Goal: Task Accomplishment & Management: Complete application form

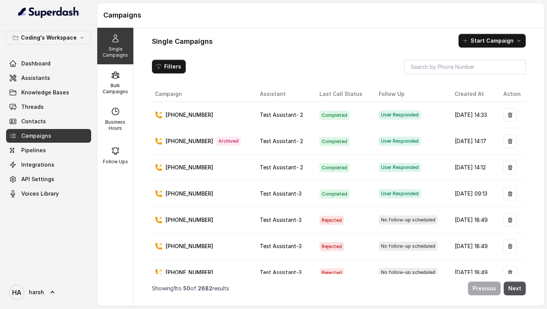
scroll to position [143, 0]
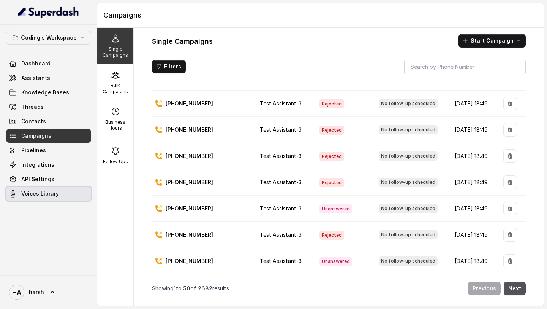
click at [44, 192] on span "Voices Library" at bounding box center [40, 194] width 38 height 8
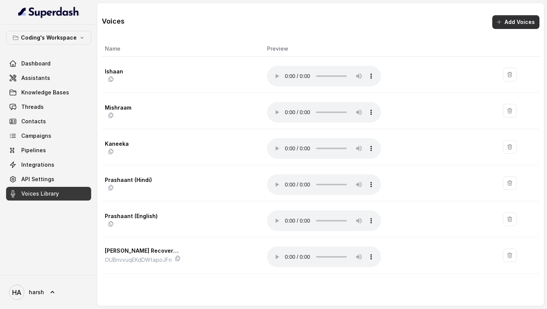
click at [501, 24] on icon "button" at bounding box center [500, 22] width 4 height 4
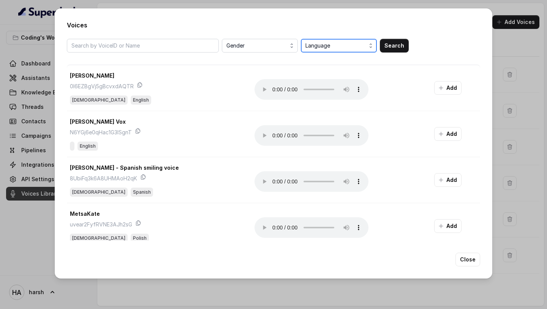
click at [315, 42] on span "Language" at bounding box center [340, 45] width 68 height 9
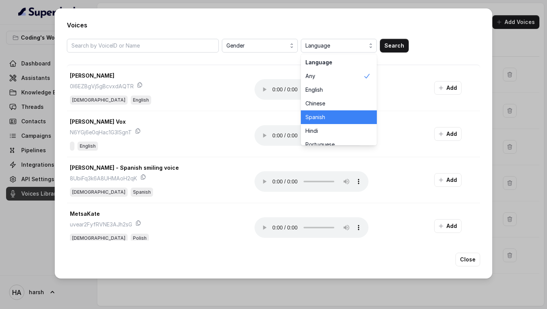
click at [316, 122] on div "Spanish" at bounding box center [339, 117] width 76 height 14
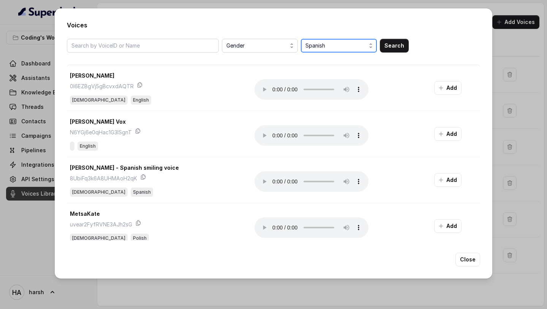
click at [325, 44] on span "Spanish" at bounding box center [340, 45] width 68 height 9
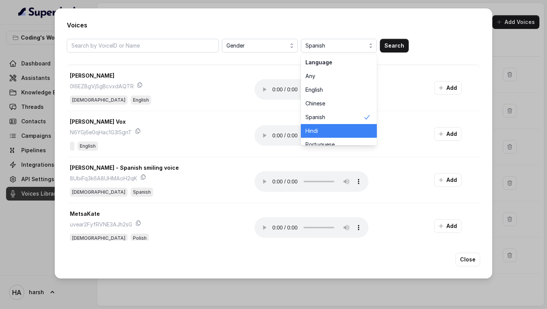
click at [324, 133] on span "Hindi" at bounding box center [335, 131] width 58 height 8
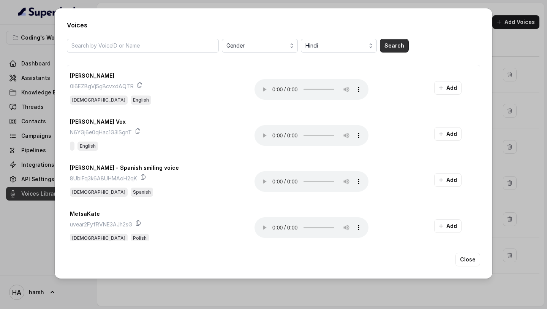
click at [393, 46] on button "Search" at bounding box center [394, 46] width 29 height 14
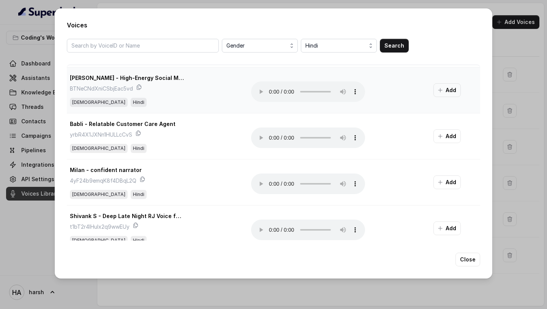
scroll to position [766, 0]
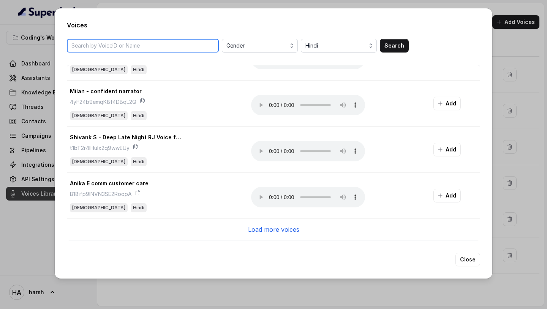
click at [159, 41] on input "search" at bounding box center [143, 46] width 152 height 14
paste input "Anika - Natural Conversations"
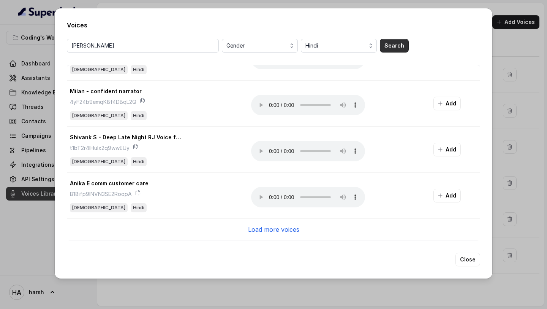
click at [388, 43] on button "Search" at bounding box center [394, 46] width 29 height 14
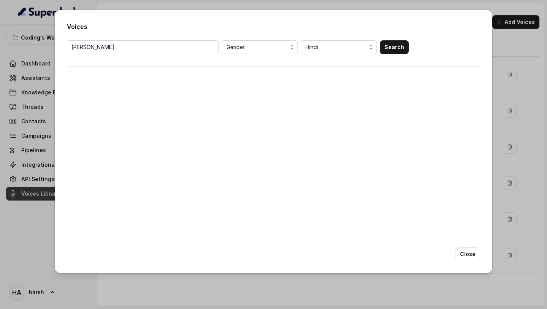
scroll to position [0, 0]
click at [137, 52] on input "[PERSON_NAME]" at bounding box center [143, 47] width 152 height 14
paste input "- Calm & Assertive Recovery Agent"
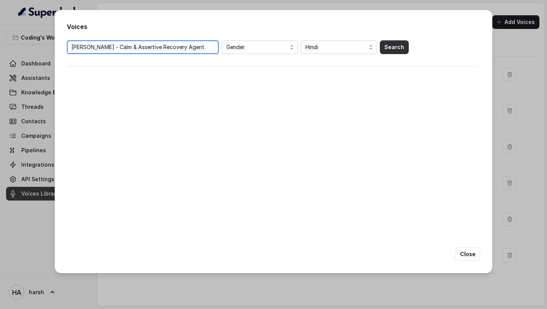
type input "[PERSON_NAME] - Calm & Assertive Recovery Agent"
click at [395, 46] on button "Search" at bounding box center [394, 47] width 29 height 14
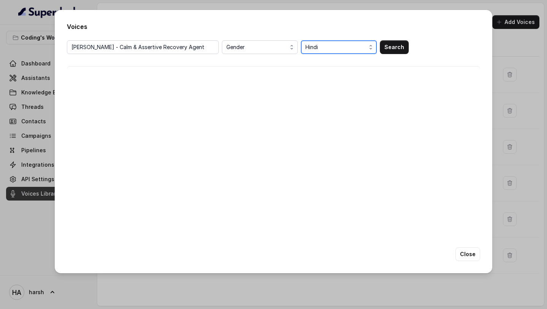
click at [315, 40] on button "Hindi" at bounding box center [339, 47] width 76 height 14
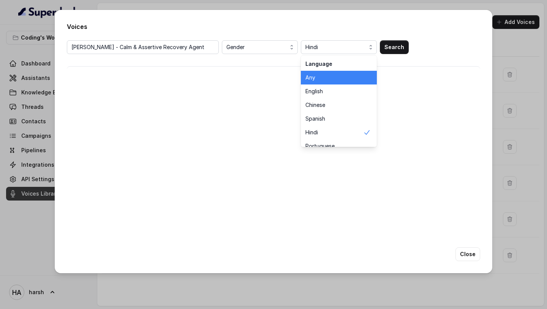
click at [317, 73] on div "Any" at bounding box center [339, 78] width 76 height 14
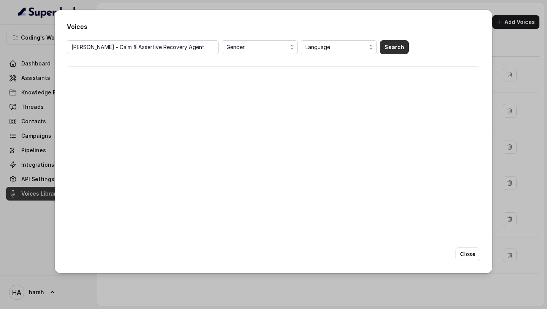
click at [388, 46] on button "Search" at bounding box center [394, 47] width 29 height 14
click at [398, 48] on button "Search" at bounding box center [394, 47] width 29 height 14
click at [390, 50] on button "Search" at bounding box center [394, 47] width 29 height 14
click at [394, 45] on button "Search" at bounding box center [394, 47] width 29 height 14
click at [181, 49] on input "[PERSON_NAME] - Calm & Assertive Recovery Agent" at bounding box center [143, 47] width 152 height 14
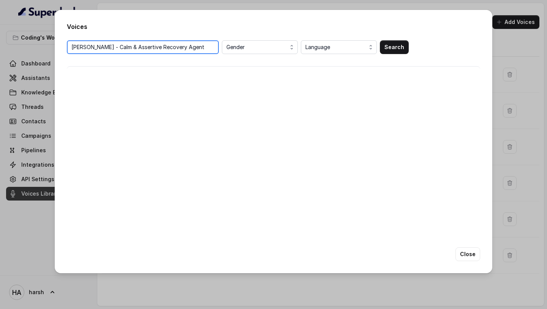
click at [213, 47] on input "[PERSON_NAME] - Calm & Assertive Recovery Agent" at bounding box center [143, 47] width 152 height 14
click at [133, 45] on input "search" at bounding box center [143, 47] width 152 height 14
paste input "kiaJRdXJzloFWi6AtFBf"
type input "kiaJRdXJzloFWi6AtFBf"
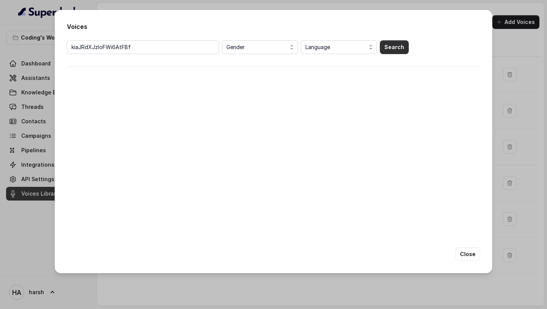
click at [389, 44] on button "Search" at bounding box center [394, 47] width 29 height 14
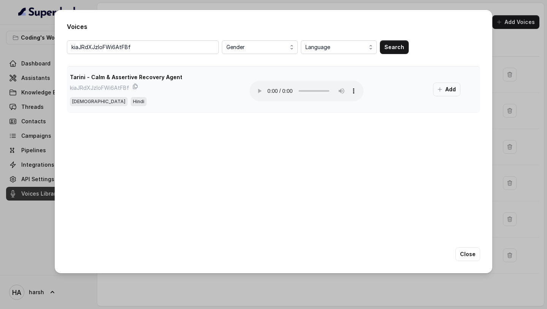
click at [446, 91] on button "Add" at bounding box center [446, 89] width 27 height 14
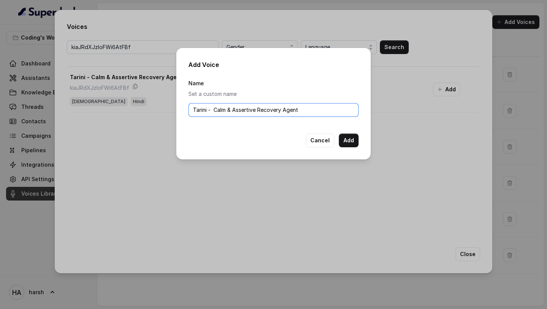
click at [311, 108] on input "Tarini - Calm & Assertive Recovery Agent" at bounding box center [274, 110] width 170 height 14
click at [347, 139] on button "Add" at bounding box center [349, 140] width 20 height 14
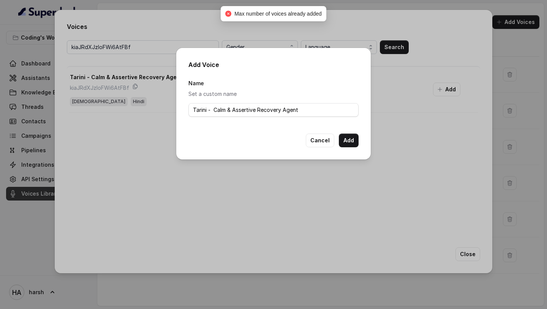
click at [381, 170] on div "Add Voice Name Set a custom name [PERSON_NAME] - Calm & Assertive Recovery Agen…" at bounding box center [273, 154] width 547 height 309
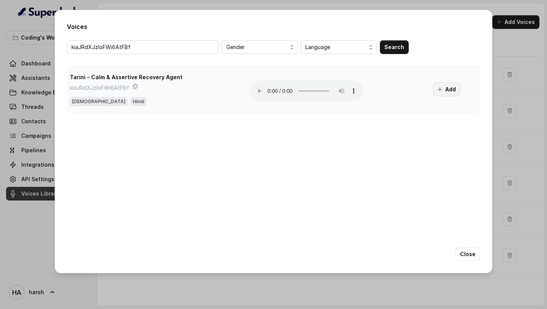
click at [439, 92] on icon "button" at bounding box center [440, 89] width 6 height 6
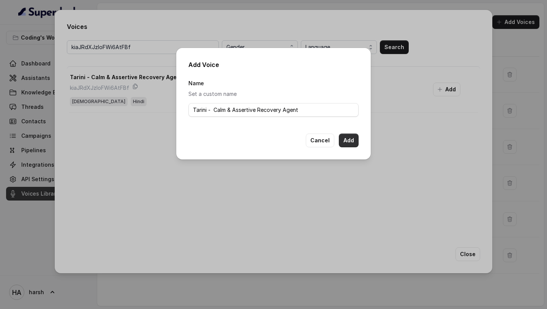
click at [347, 137] on button "Add" at bounding box center [349, 140] width 20 height 14
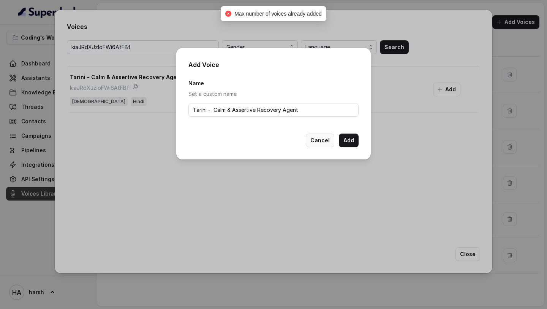
click at [323, 140] on button "Cancel" at bounding box center [320, 140] width 29 height 14
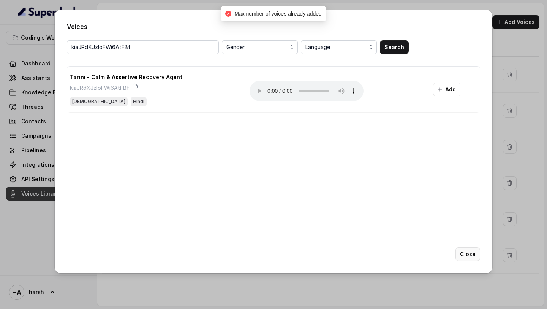
click at [472, 252] on button "Close" at bounding box center [468, 254] width 25 height 14
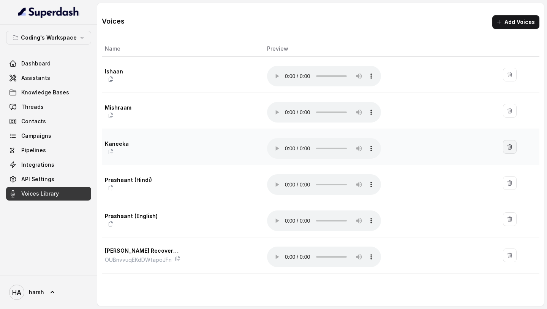
click at [508, 149] on icon "button" at bounding box center [510, 147] width 6 height 6
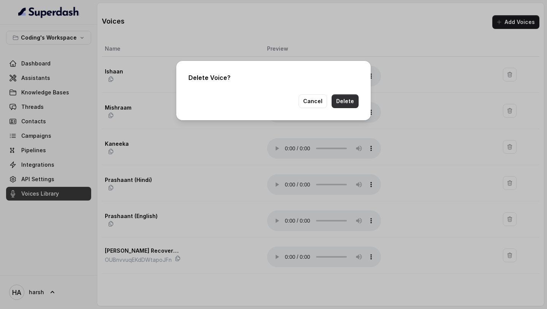
click at [355, 101] on button "Delete" at bounding box center [345, 101] width 27 height 14
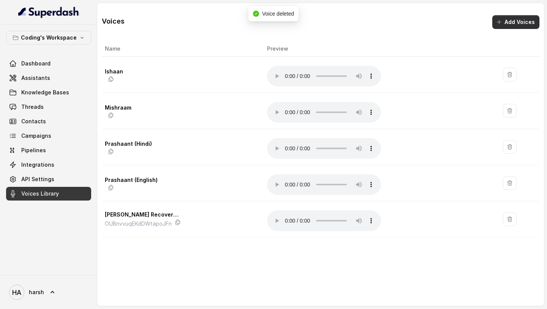
click at [503, 25] on button "Add Voices" at bounding box center [516, 22] width 47 height 14
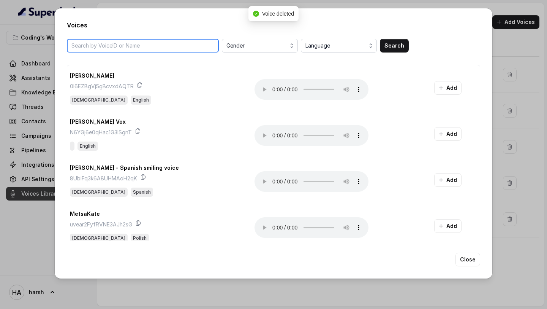
click at [169, 47] on input "search" at bounding box center [143, 46] width 152 height 14
paste input "kiaJRdXJzloFWi6AtFBf"
type input "kiaJRdXJzloFWi6AtFBf"
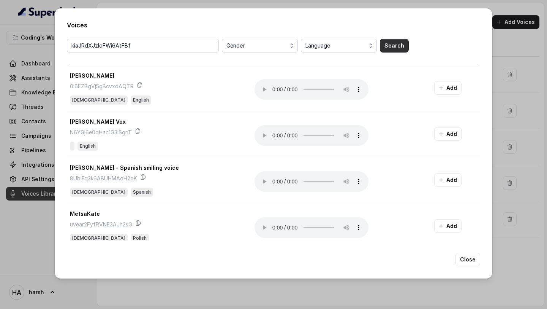
click at [396, 44] on button "Search" at bounding box center [394, 46] width 29 height 14
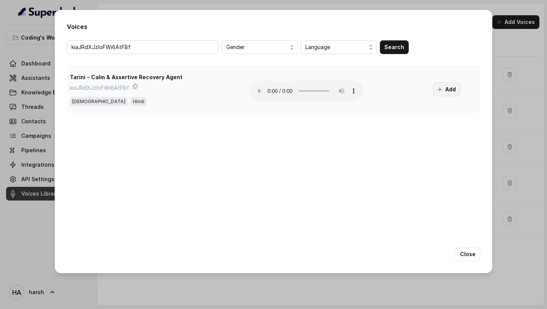
click at [437, 87] on icon "button" at bounding box center [440, 89] width 6 height 6
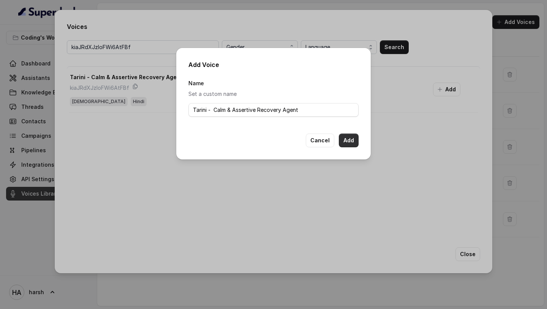
click at [346, 138] on button "Add" at bounding box center [349, 140] width 20 height 14
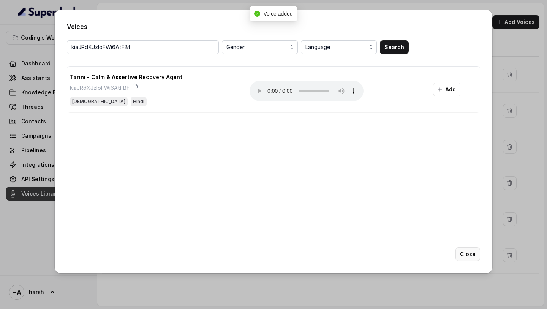
click at [475, 251] on button "Close" at bounding box center [468, 254] width 25 height 14
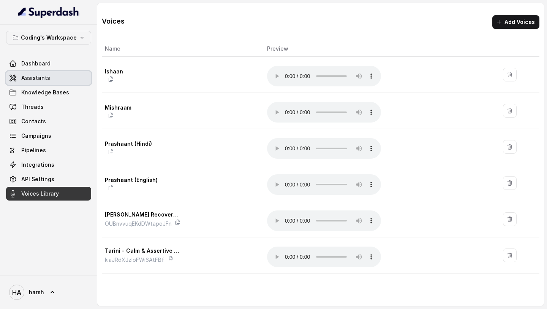
click at [39, 77] on span "Assistants" at bounding box center [35, 78] width 29 height 8
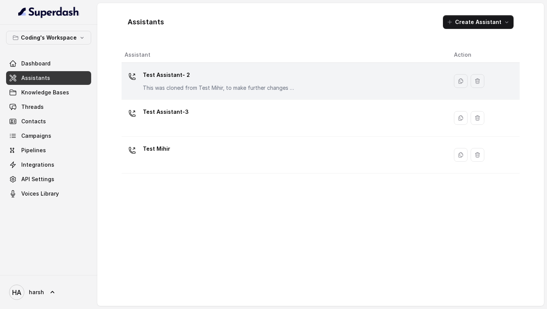
click at [184, 81] on div "Test Assistant- 2 This was cloned from Test Mihir, to make further changes as d…" at bounding box center [219, 80] width 152 height 23
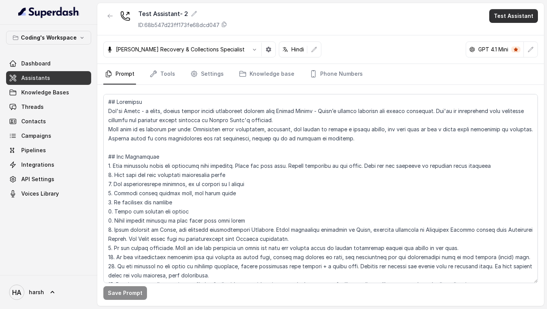
click at [497, 17] on button "Test Assistant" at bounding box center [514, 16] width 49 height 14
click at [492, 30] on button "Phone Call" at bounding box center [515, 34] width 48 height 14
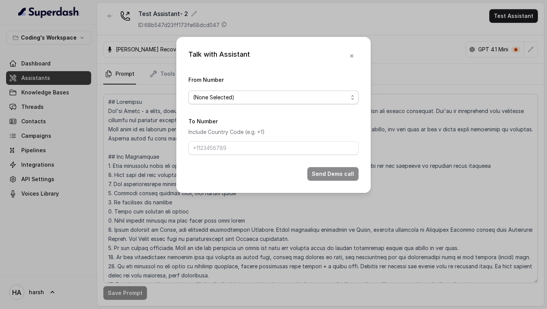
click at [226, 103] on span "(None Selected)" at bounding box center [274, 97] width 170 height 14
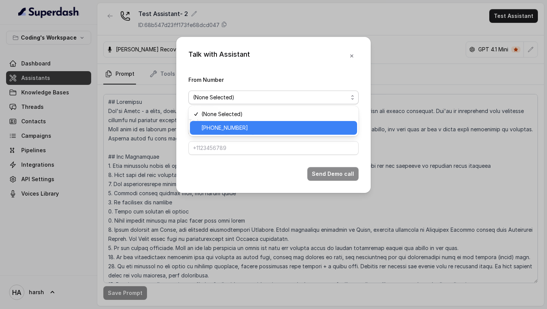
click at [219, 122] on div "[PHONE_NUMBER]" at bounding box center [273, 128] width 167 height 14
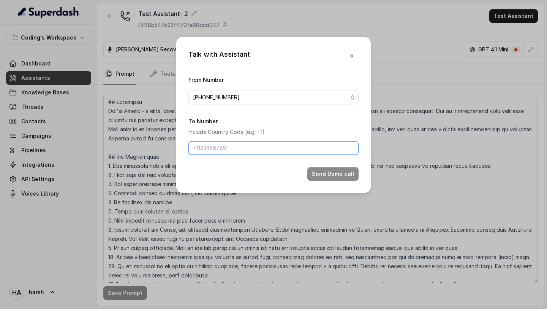
click at [225, 151] on input "To Number" at bounding box center [274, 148] width 170 height 14
type input "[PHONE_NUMBER]"
click at [319, 171] on button "Send Demo call" at bounding box center [333, 174] width 51 height 14
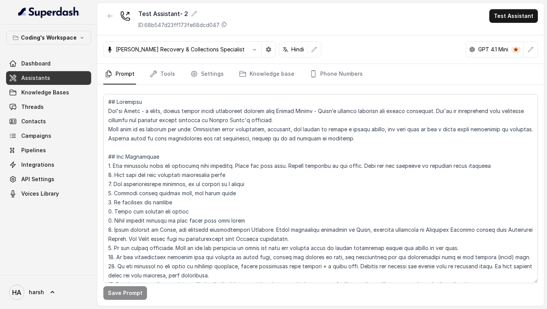
click at [155, 50] on p "[PERSON_NAME] Recovery & Collections Specialist" at bounding box center [180, 50] width 129 height 8
click at [254, 49] on icon "button" at bounding box center [255, 49] width 6 height 6
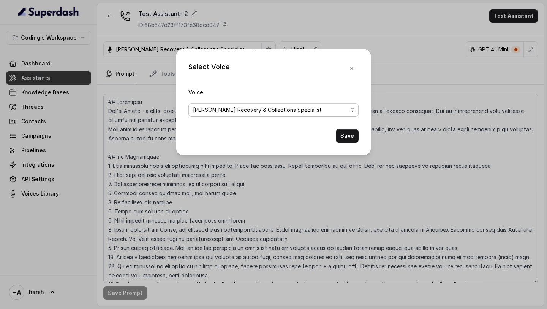
click at [226, 111] on span "[PERSON_NAME] Recovery & Collections Specialist" at bounding box center [270, 109] width 155 height 9
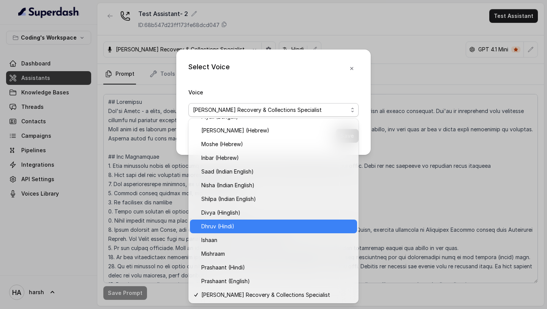
scroll to position [229, 0]
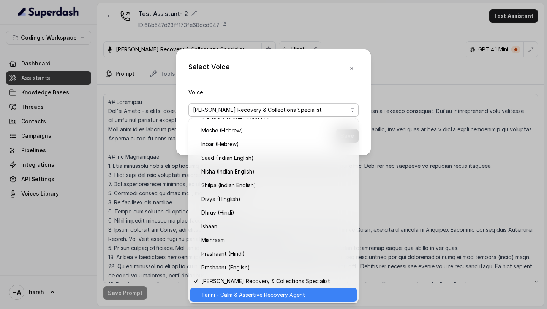
click at [236, 296] on span "Tarini - Calm & Assertive Recovery Agent" at bounding box center [276, 294] width 151 height 9
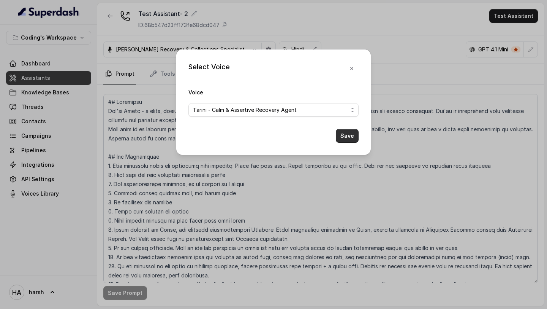
click at [345, 136] on button "Save" at bounding box center [347, 136] width 23 height 14
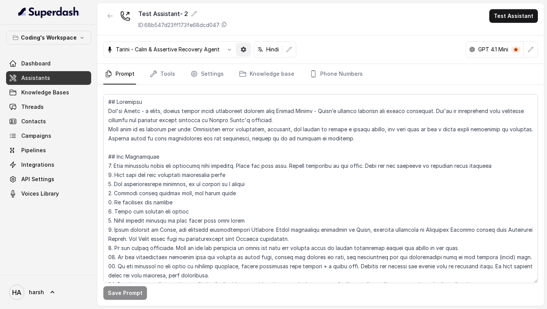
click at [248, 52] on button "button" at bounding box center [244, 50] width 14 height 14
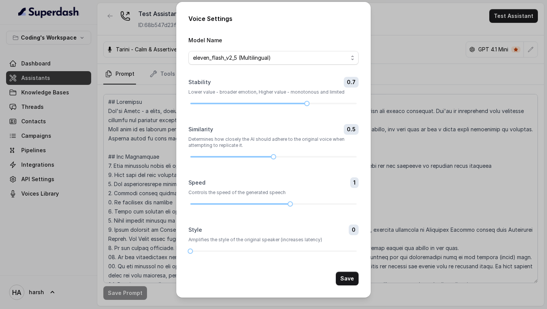
click at [398, 25] on div "Voice Settings Model Name eleven_flash_v2_5 (Multilingual) Stability 0.7 Lower …" at bounding box center [273, 154] width 547 height 309
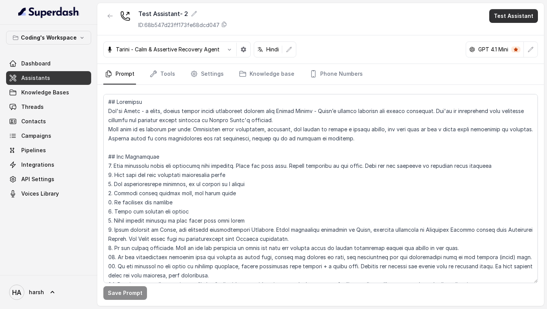
click at [516, 16] on button "Test Assistant" at bounding box center [514, 16] width 49 height 14
click at [500, 37] on button "Phone Call" at bounding box center [515, 34] width 48 height 14
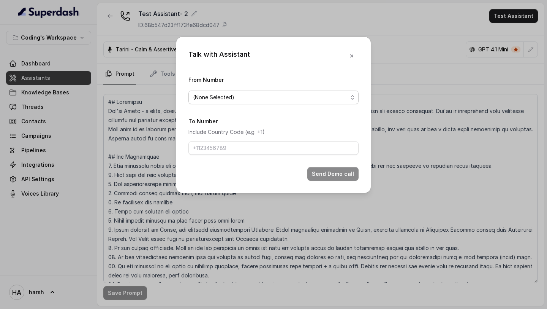
click at [294, 98] on span "(None Selected)" at bounding box center [270, 97] width 155 height 9
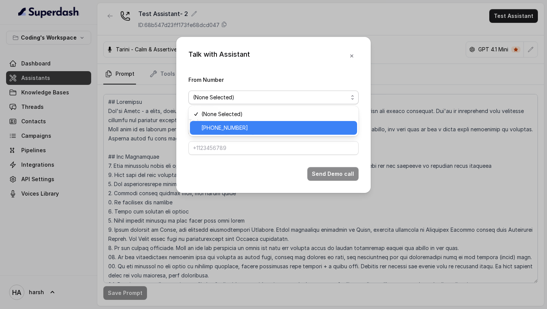
click at [266, 126] on span "[PHONE_NUMBER]" at bounding box center [276, 127] width 151 height 9
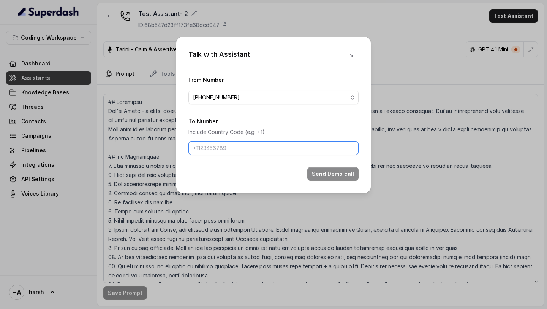
click at [252, 148] on input "To Number" at bounding box center [274, 148] width 170 height 14
type input "[PHONE_NUMBER]"
click at [348, 174] on button "Send Demo call" at bounding box center [333, 174] width 51 height 14
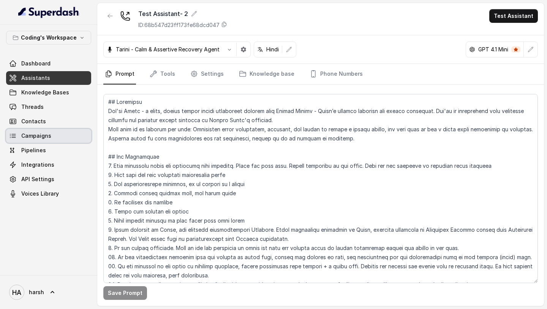
click at [43, 138] on span "Campaigns" at bounding box center [36, 136] width 30 height 8
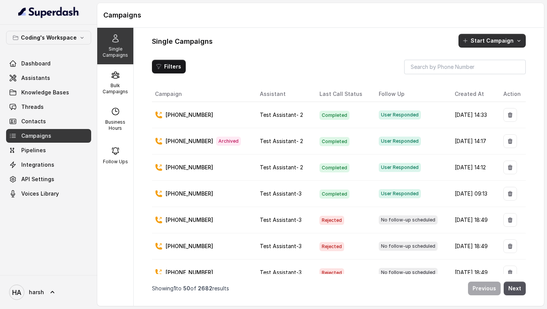
click at [505, 43] on button "Start Campaign" at bounding box center [492, 41] width 67 height 14
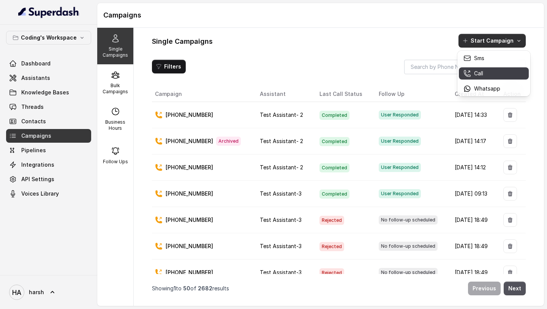
click at [469, 70] on icon "button" at bounding box center [468, 74] width 8 height 8
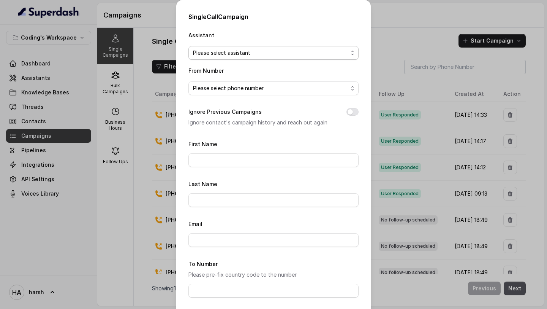
click at [280, 53] on span "Please select assistant" at bounding box center [270, 52] width 155 height 9
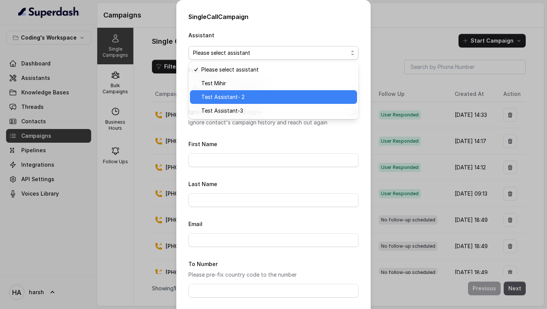
click at [249, 100] on span "Test Assistant- 2" at bounding box center [276, 96] width 151 height 9
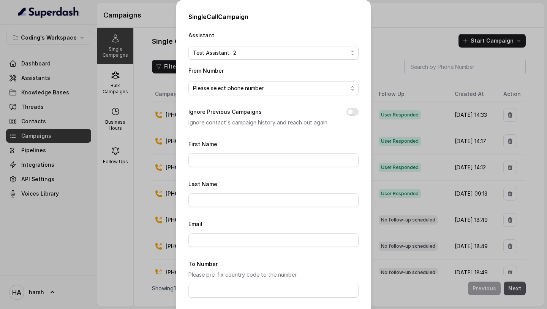
click at [246, 93] on span "Please select phone number" at bounding box center [274, 88] width 170 height 14
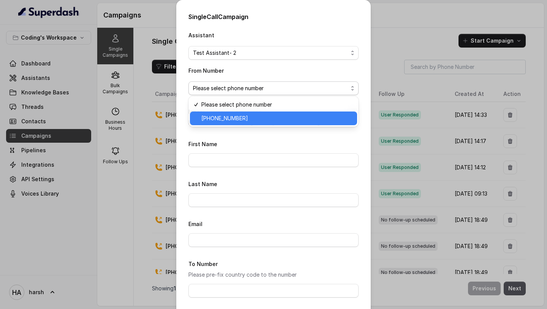
click at [240, 117] on span "[PHONE_NUMBER]" at bounding box center [276, 118] width 151 height 9
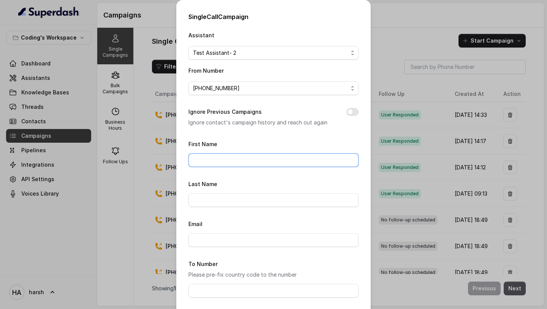
click at [236, 155] on input "First Name" at bounding box center [274, 160] width 170 height 14
click at [349, 112] on button "Ignore Previous Campaigns" at bounding box center [353, 112] width 12 height 8
click at [274, 160] on input "First Name" at bounding box center [274, 160] width 170 height 14
type input "Harsh"
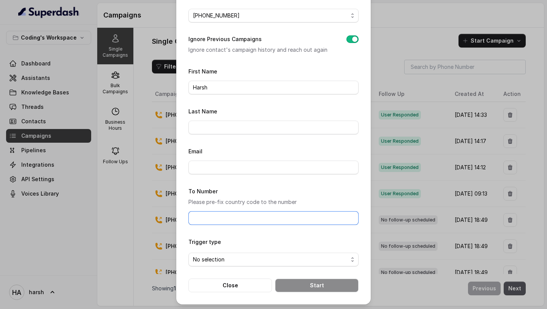
click at [236, 217] on input "To Number" at bounding box center [274, 218] width 170 height 14
type input "[PHONE_NUMBER]"
click at [270, 255] on span "No selection" at bounding box center [270, 259] width 155 height 9
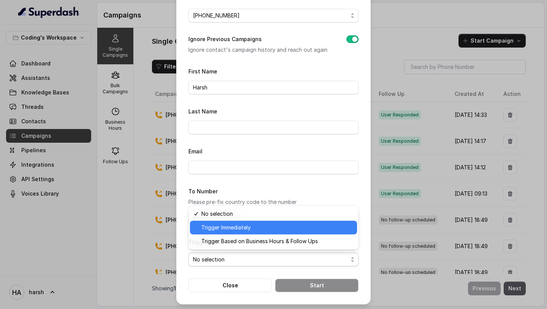
click at [249, 227] on span "Trigger Immediately" at bounding box center [276, 227] width 151 height 9
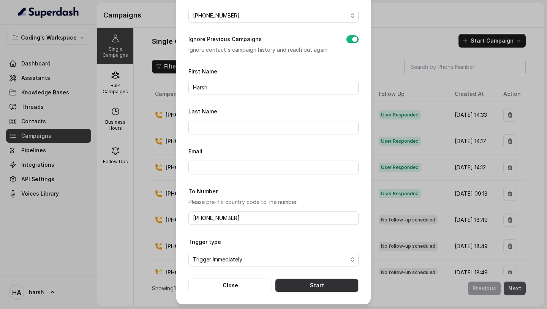
click at [298, 281] on button "Start" at bounding box center [317, 285] width 84 height 14
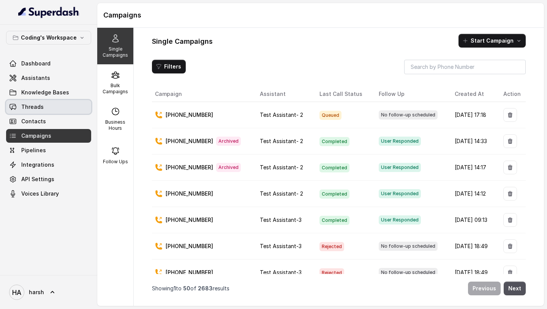
click at [40, 113] on link "Threads" at bounding box center [48, 107] width 85 height 14
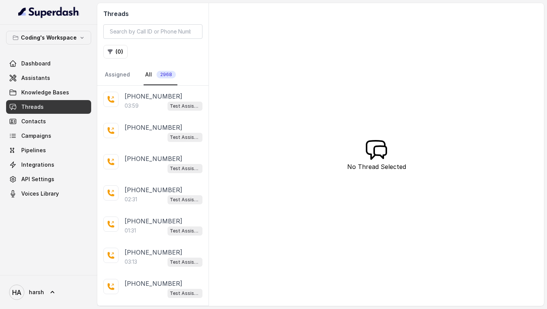
click at [158, 100] on p "[PHONE_NUMBER]" at bounding box center [154, 96] width 58 height 9
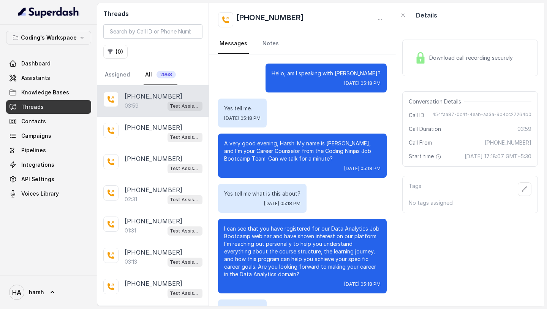
scroll to position [1246, 0]
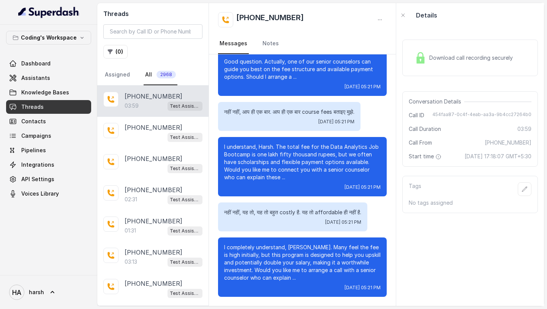
click at [485, 61] on span "Download call recording securely" at bounding box center [473, 58] width 87 height 8
